Goal: Task Accomplishment & Management: Manage account settings

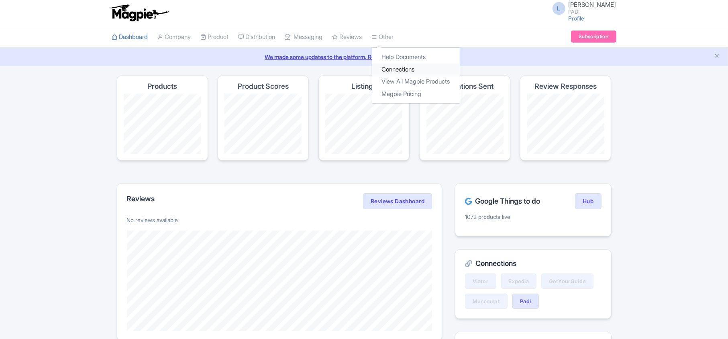
click at [396, 69] on link "Connections" at bounding box center [416, 69] width 88 height 12
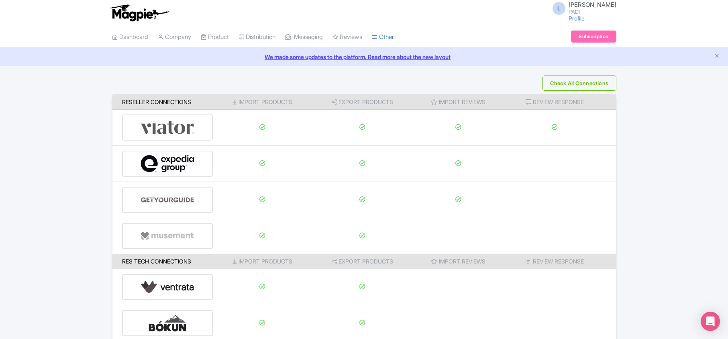
scroll to position [126, 0]
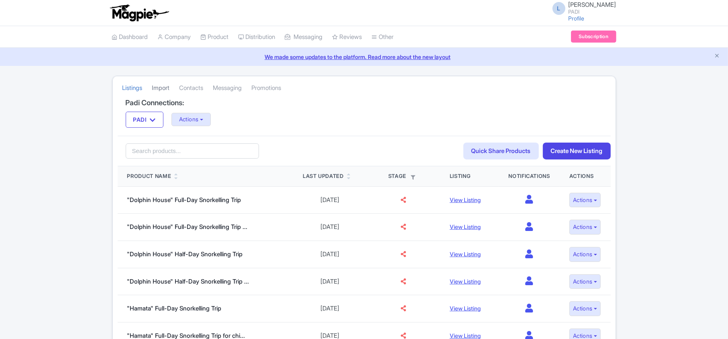
click at [162, 88] on link "Import" at bounding box center [161, 88] width 18 height 22
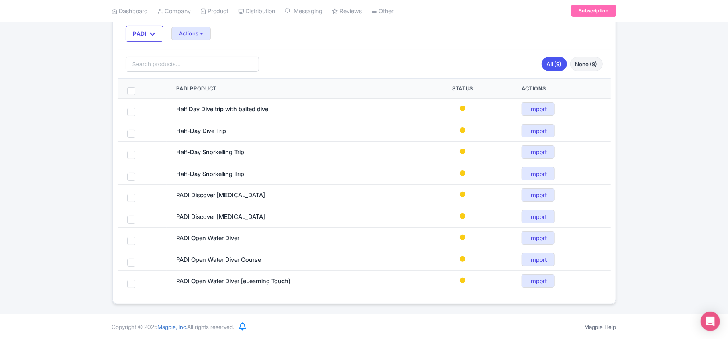
scroll to position [88, 0]
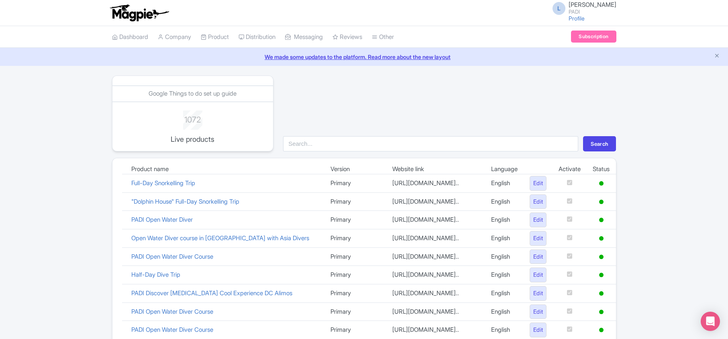
scroll to position [563, 0]
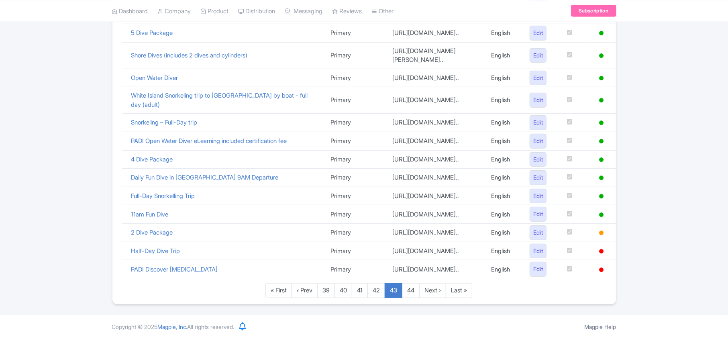
scroll to position [563, 0]
click at [469, 292] on link "Last »" at bounding box center [459, 290] width 27 height 15
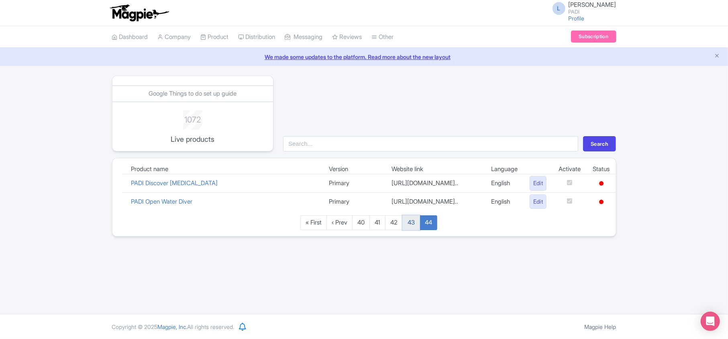
click at [413, 230] on link "43" at bounding box center [411, 222] width 18 height 15
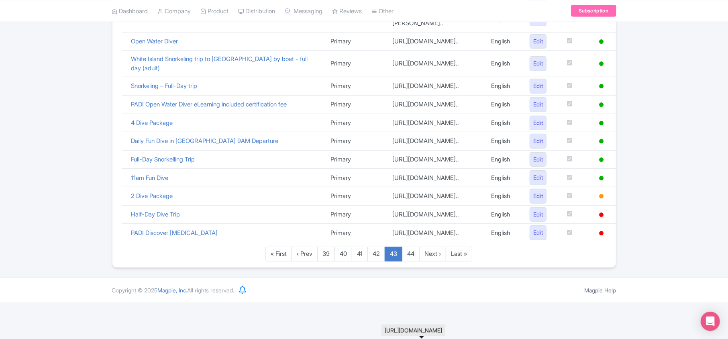
scroll to position [563, 0]
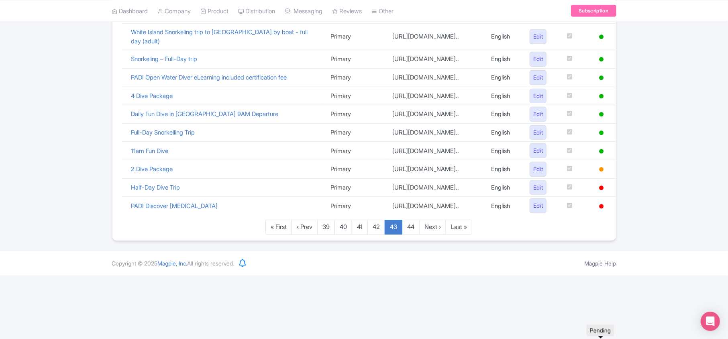
click at [600, 171] on icon at bounding box center [601, 169] width 4 height 4
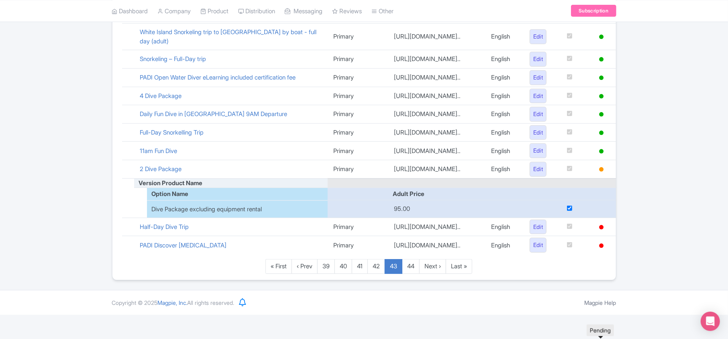
click at [599, 171] on icon at bounding box center [601, 169] width 4 height 4
